Goal: Task Accomplishment & Management: Manage account settings

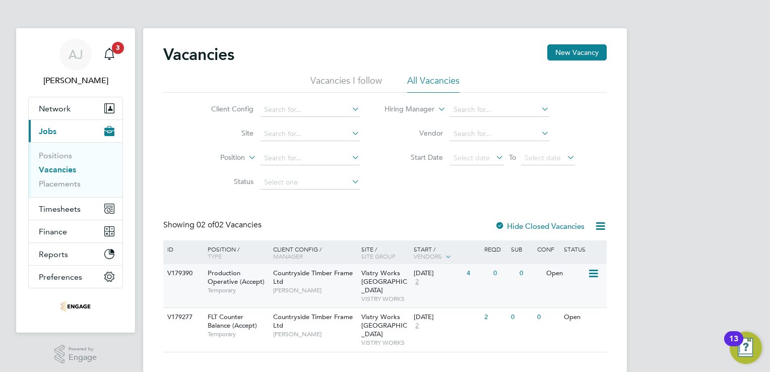
click at [329, 273] on span "Countryside Timber Frame Ltd" at bounding box center [313, 277] width 80 height 17
click at [57, 182] on link "Placements" at bounding box center [60, 184] width 42 height 10
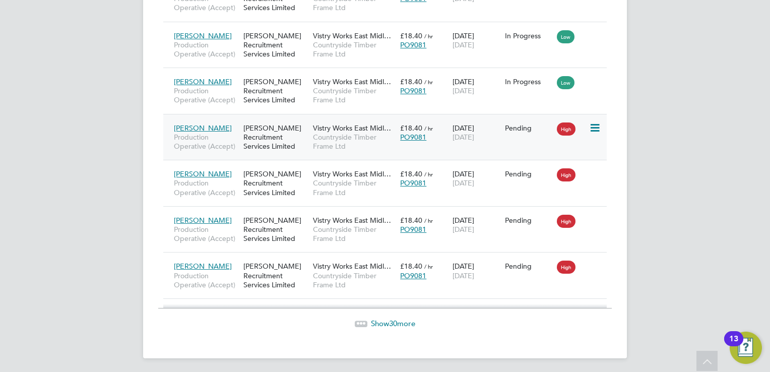
click at [595, 124] on icon at bounding box center [594, 128] width 10 height 12
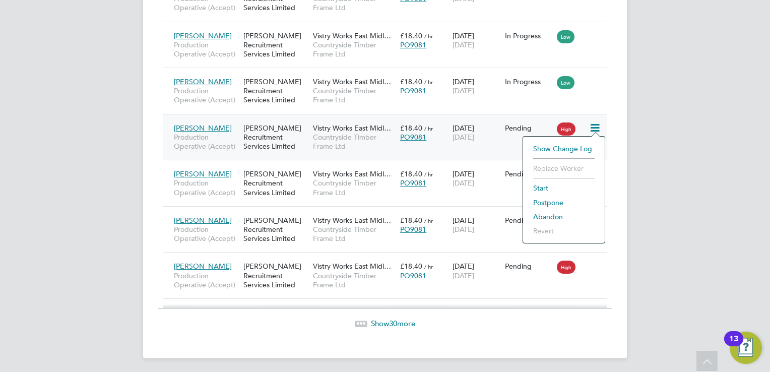
click at [547, 187] on li "Start" at bounding box center [564, 188] width 72 height 14
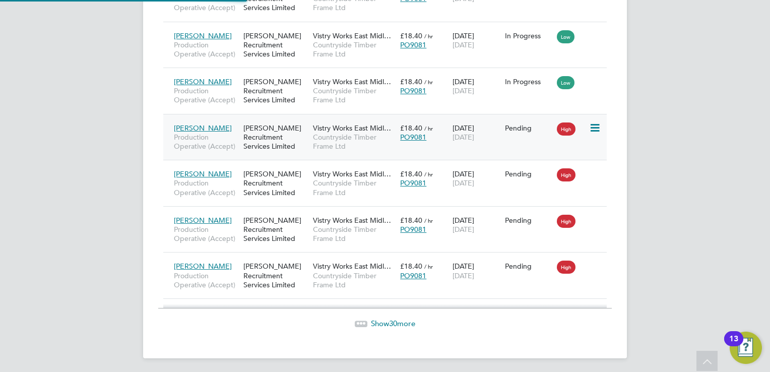
type input "Dave Spiller"
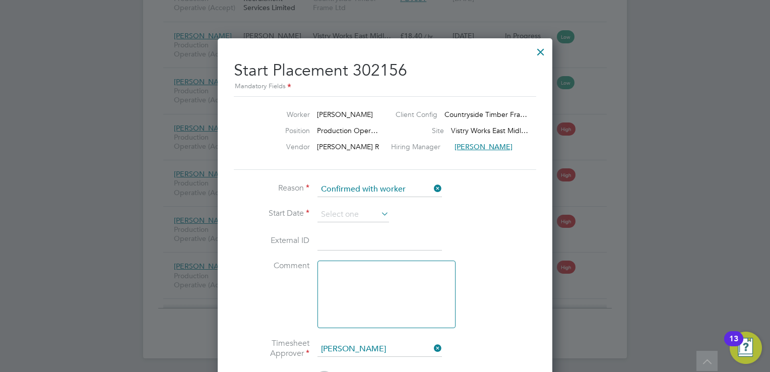
click at [379, 212] on icon at bounding box center [379, 214] width 0 height 14
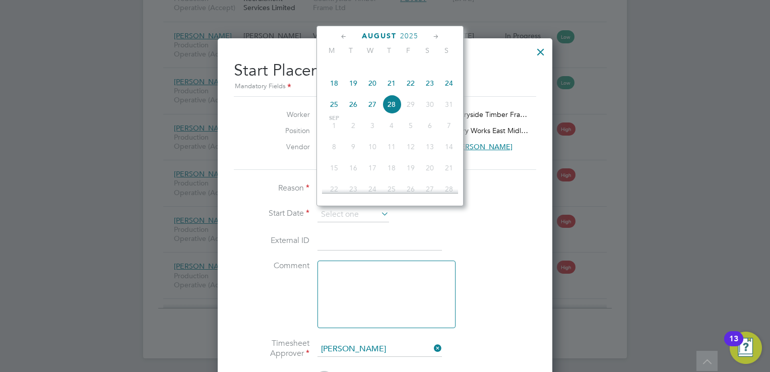
click at [501, 243] on li "External ID" at bounding box center [385, 246] width 302 height 28
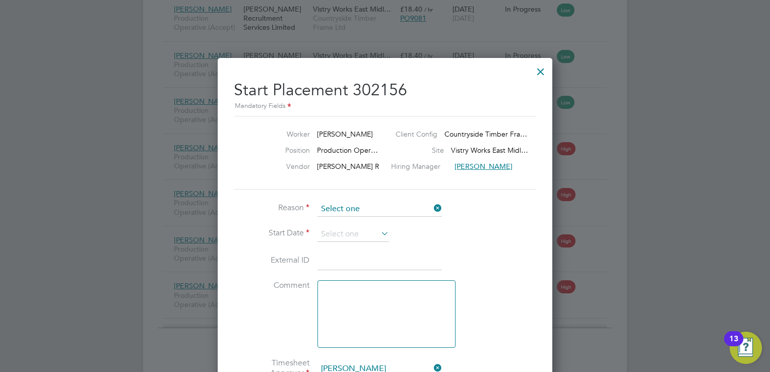
click at [401, 210] on input at bounding box center [379, 209] width 124 height 15
click at [543, 69] on div at bounding box center [541, 69] width 18 height 18
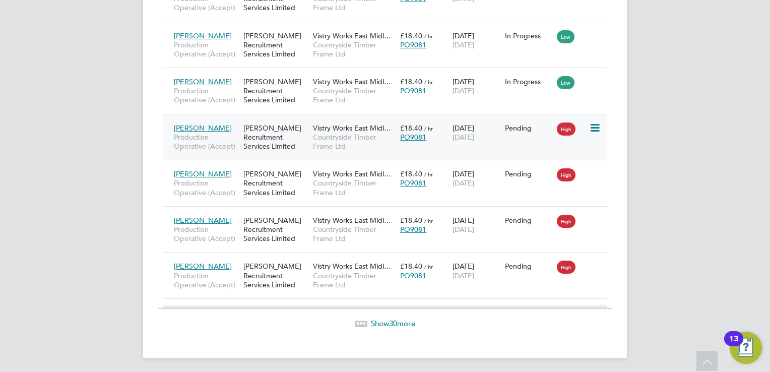
click at [594, 126] on icon at bounding box center [594, 128] width 10 height 12
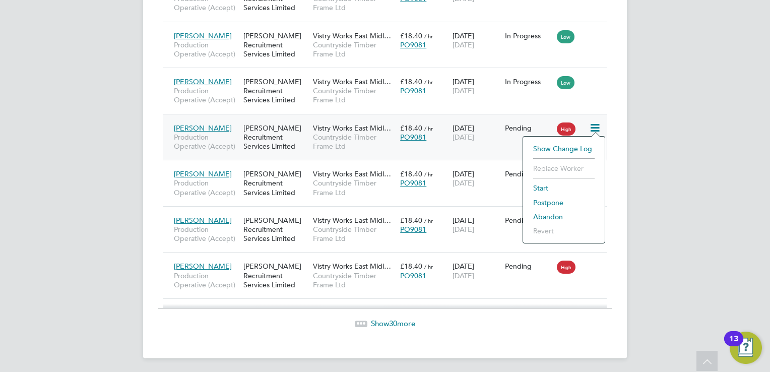
click at [189, 124] on span "[PERSON_NAME]" at bounding box center [203, 127] width 58 height 9
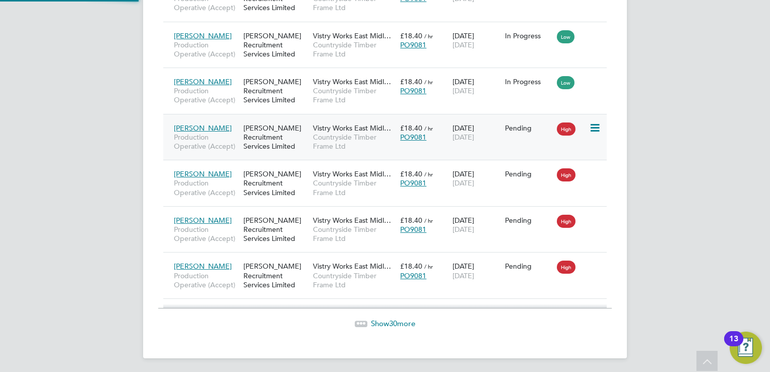
scroll to position [236, 210]
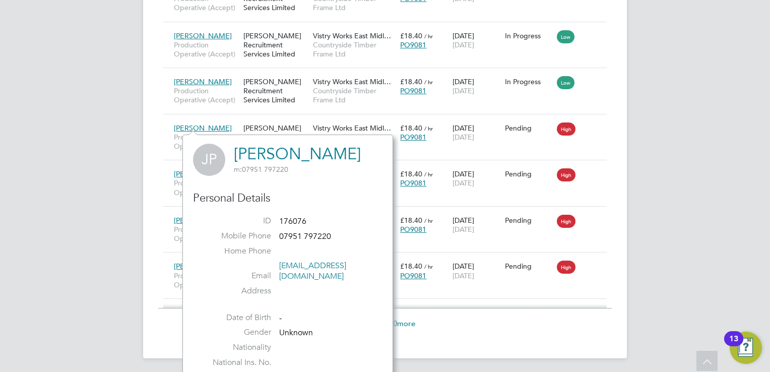
click at [260, 155] on link "[PERSON_NAME]" at bounding box center [297, 154] width 127 height 20
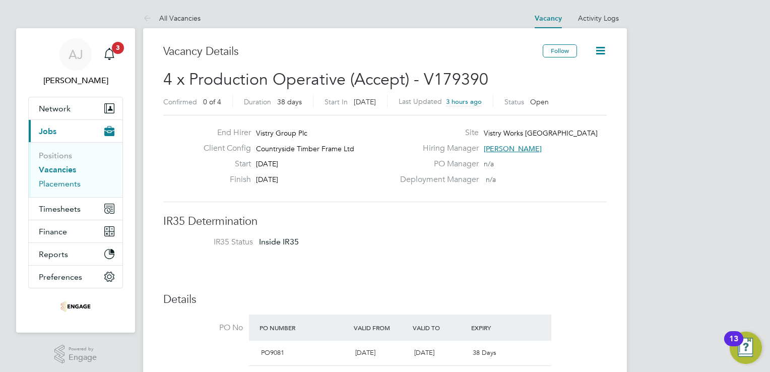
click at [64, 184] on link "Placements" at bounding box center [60, 184] width 42 height 10
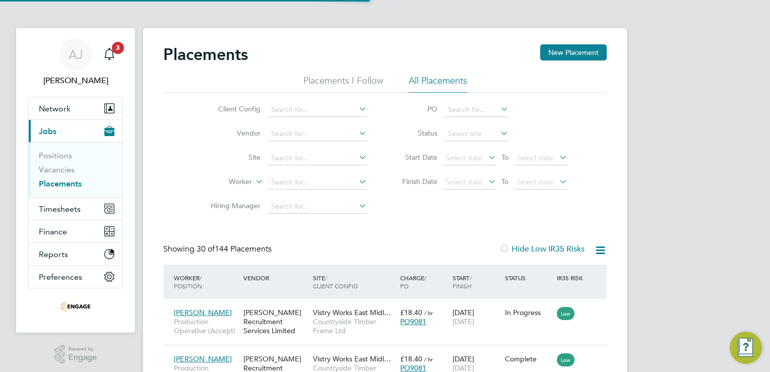
scroll to position [38, 88]
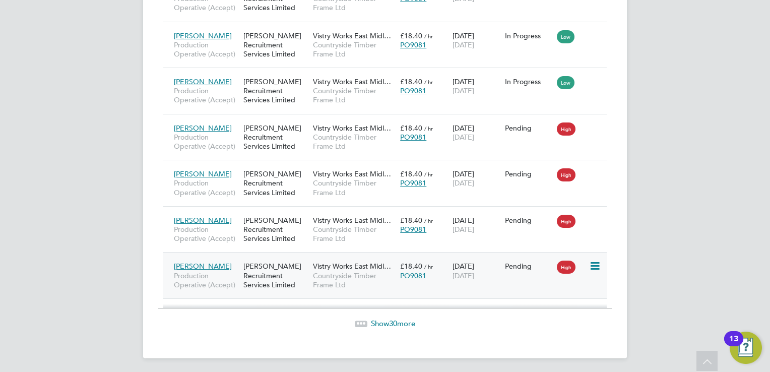
click at [594, 262] on icon at bounding box center [594, 266] width 10 height 12
click at [547, 324] on li "Start" at bounding box center [564, 326] width 72 height 14
type input "[PERSON_NAME]"
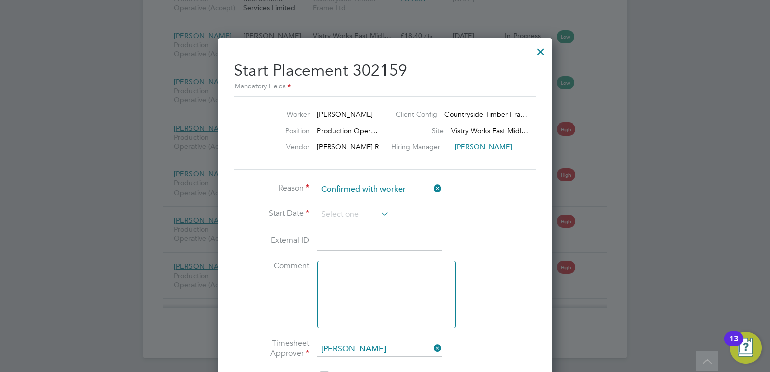
click at [379, 209] on icon at bounding box center [379, 214] width 0 height 14
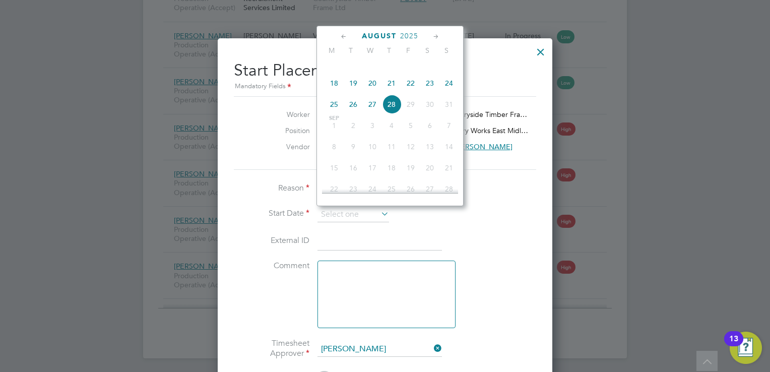
click at [541, 46] on div at bounding box center [541, 49] width 18 height 18
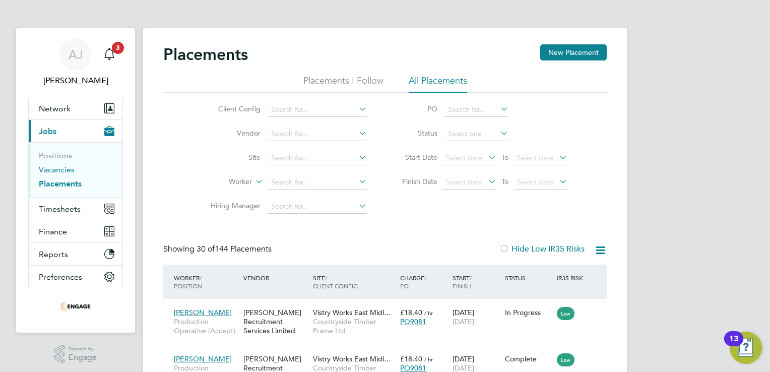
click at [69, 165] on link "Vacancies" at bounding box center [57, 170] width 36 height 10
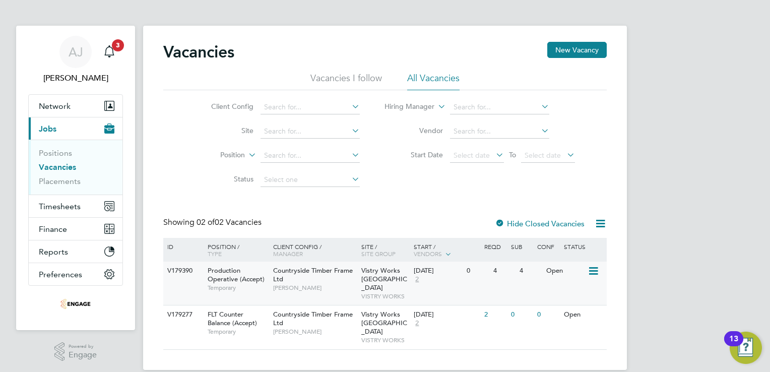
click at [498, 271] on div "4" at bounding box center [504, 270] width 26 height 19
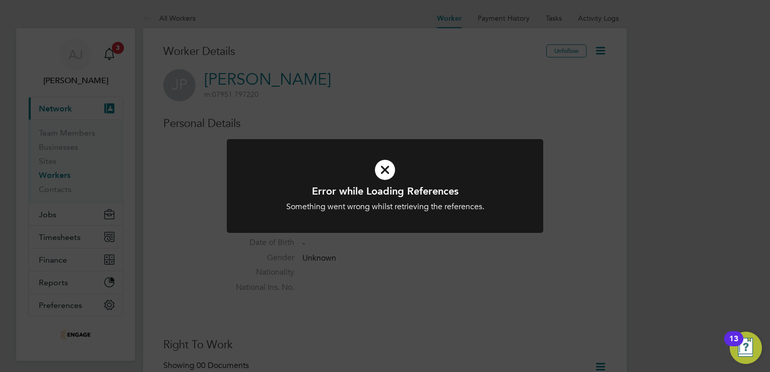
click at [384, 167] on icon at bounding box center [385, 169] width 262 height 39
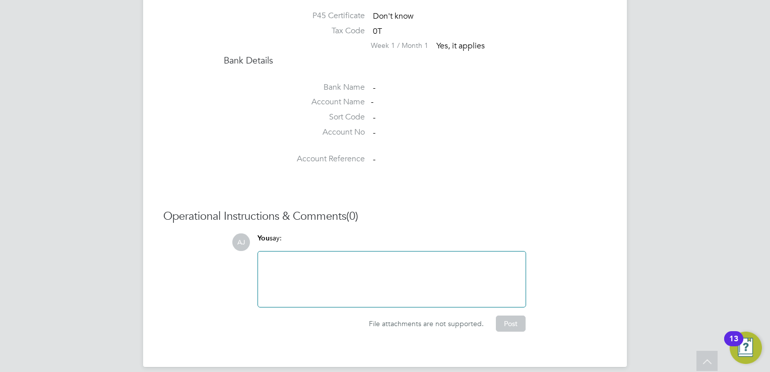
scroll to position [838, 0]
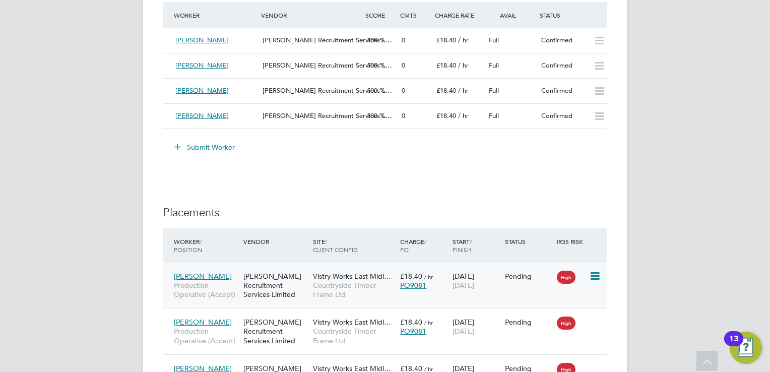
click at [598, 274] on icon at bounding box center [594, 276] width 10 height 12
click at [541, 341] on li "Start" at bounding box center [564, 337] width 72 height 14
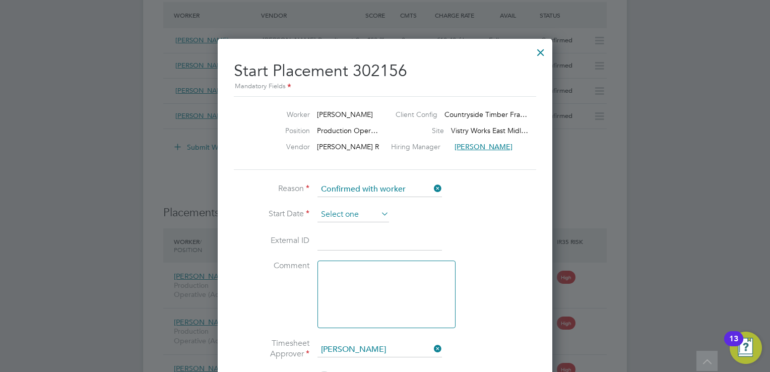
click at [343, 217] on input at bounding box center [353, 214] width 72 height 15
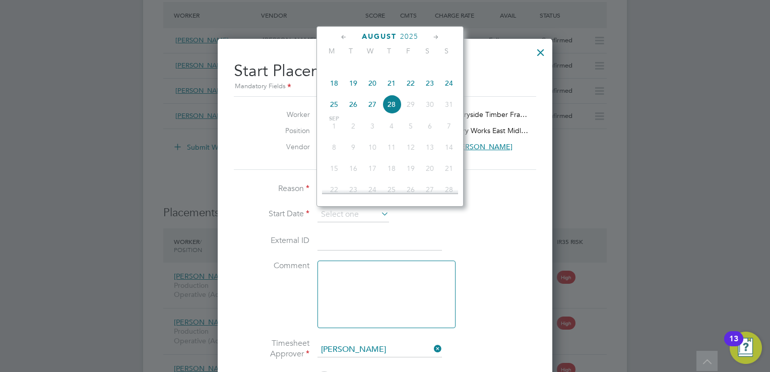
click at [408, 114] on span "29" at bounding box center [410, 104] width 19 height 19
click at [543, 253] on div "Start Placement 302156 Mandatory Fields Worker Jamaal Pinney Client Config Coun…" at bounding box center [385, 277] width 335 height 476
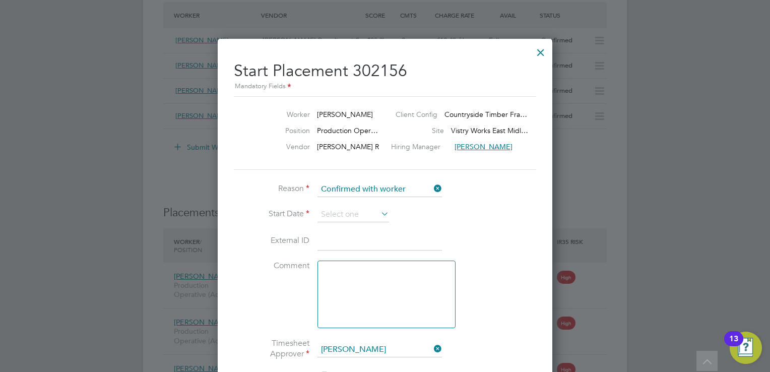
click at [542, 50] on div at bounding box center [541, 50] width 18 height 18
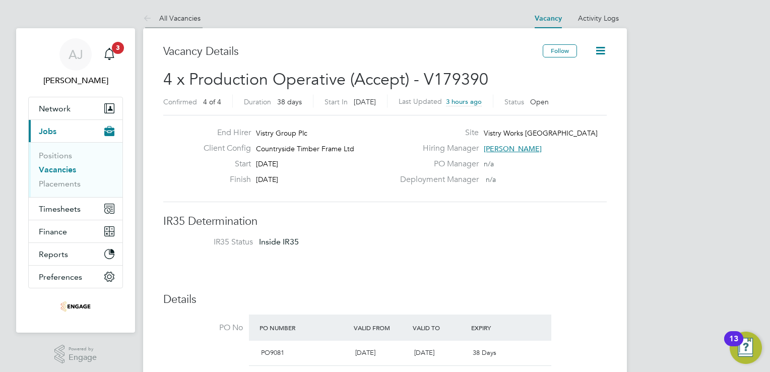
click at [185, 21] on link "All Vacancies" at bounding box center [171, 18] width 57 height 9
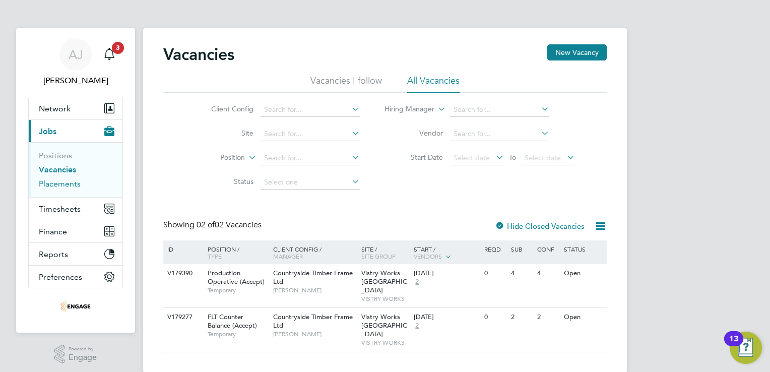
click at [62, 183] on link "Placements" at bounding box center [60, 184] width 42 height 10
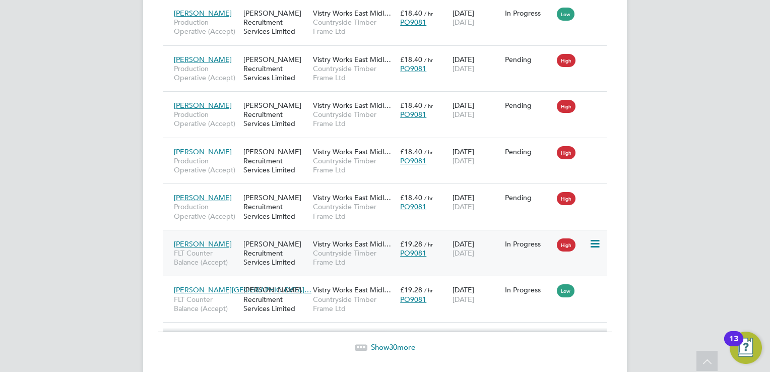
click at [595, 238] on icon at bounding box center [594, 244] width 10 height 12
click at [463, 259] on div "27 Aug 2025 05 Oct 2025" at bounding box center [476, 248] width 52 height 28
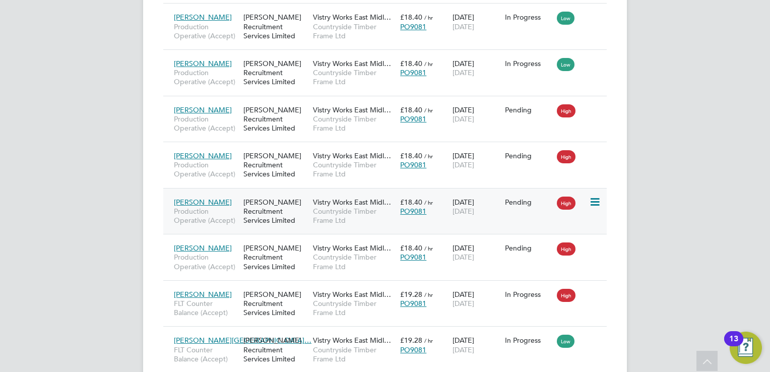
scroll to position [1360, 0]
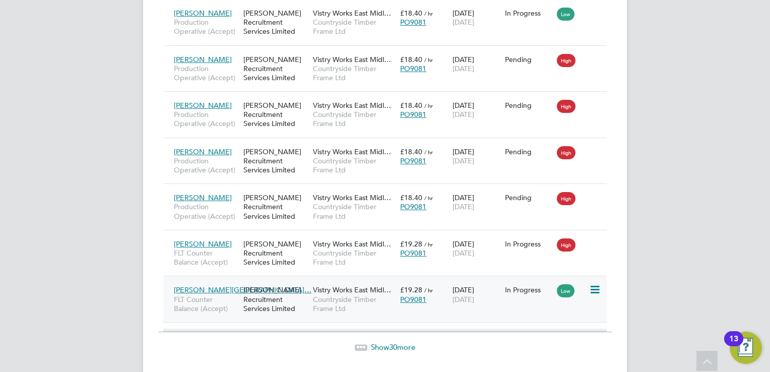
click at [599, 286] on icon at bounding box center [594, 290] width 10 height 12
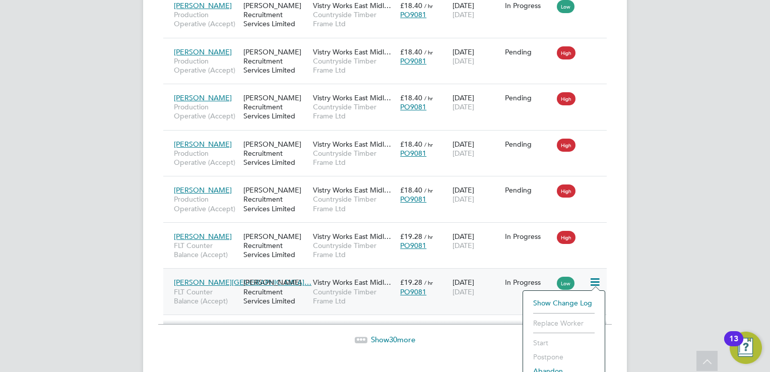
scroll to position [1393, 0]
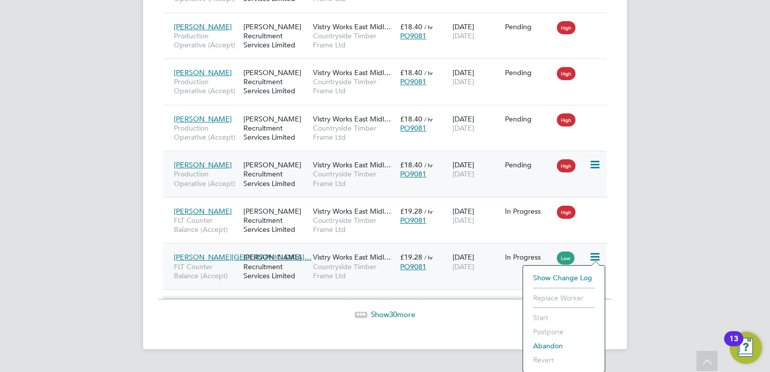
click at [593, 162] on icon at bounding box center [594, 165] width 10 height 12
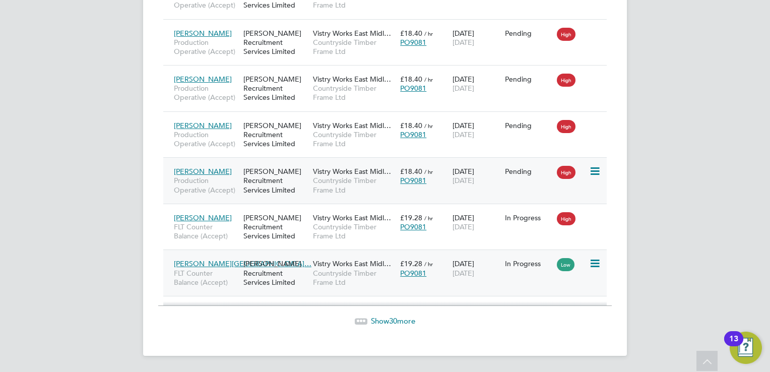
scroll to position [1384, 0]
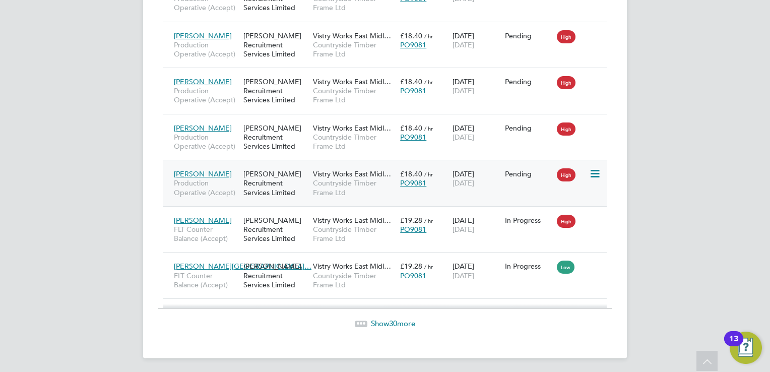
scroll to position [1283, 0]
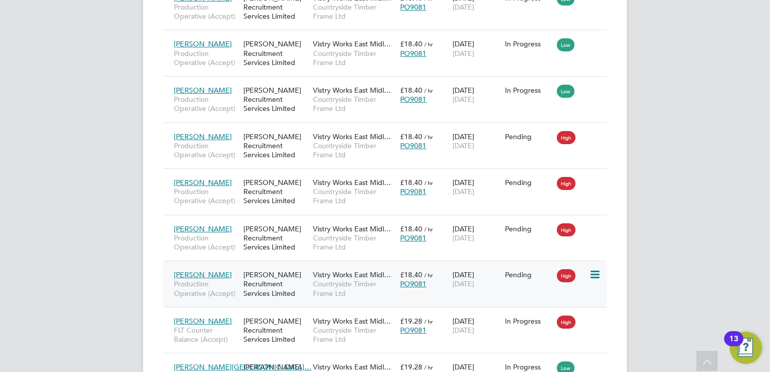
click at [596, 269] on icon at bounding box center [594, 275] width 10 height 12
